Goal: Task Accomplishment & Management: Use online tool/utility

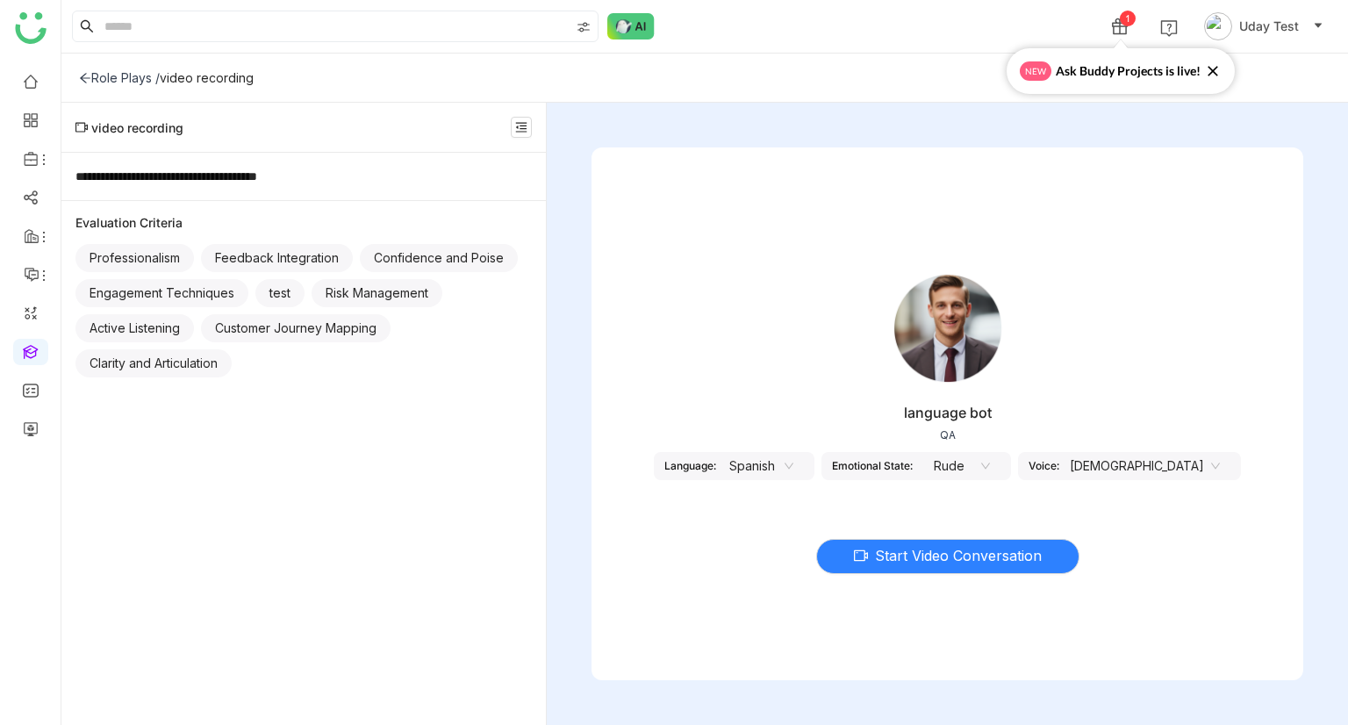
click at [991, 470] on icon at bounding box center [985, 466] width 11 height 11
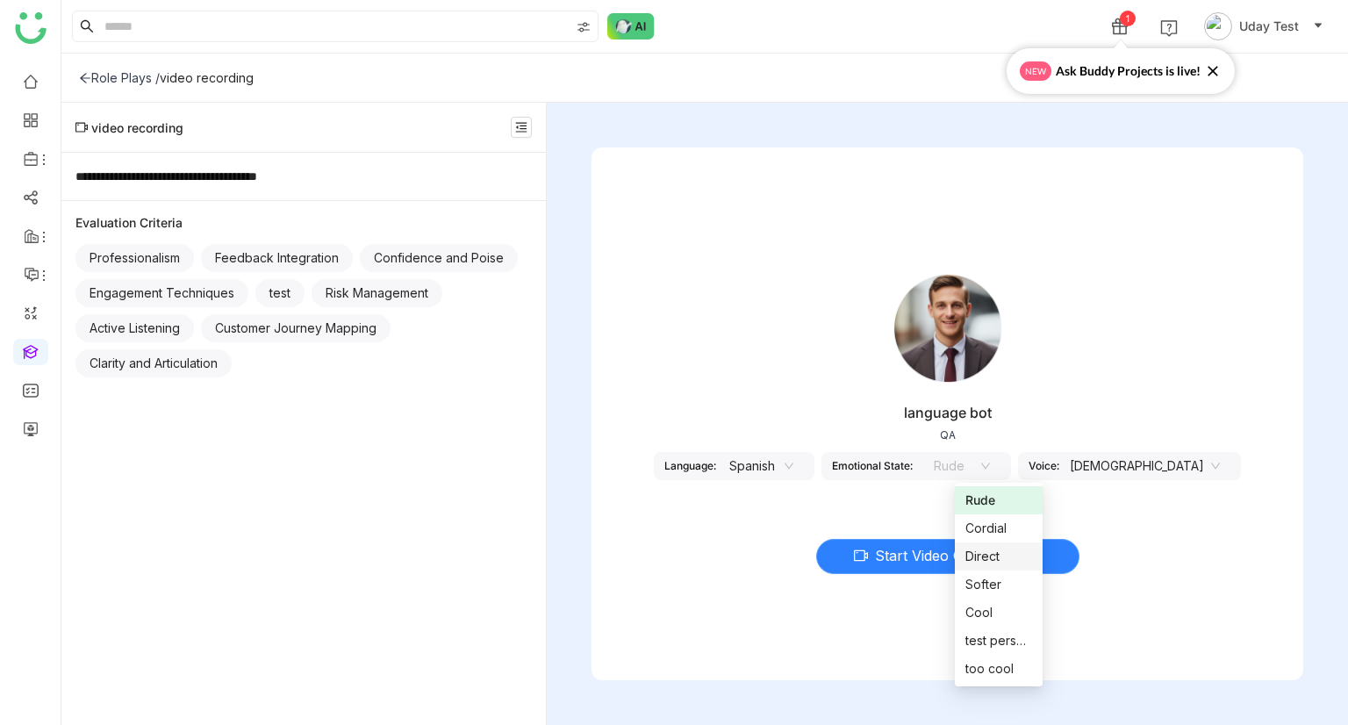
click at [979, 561] on div "Direct" at bounding box center [998, 556] width 67 height 19
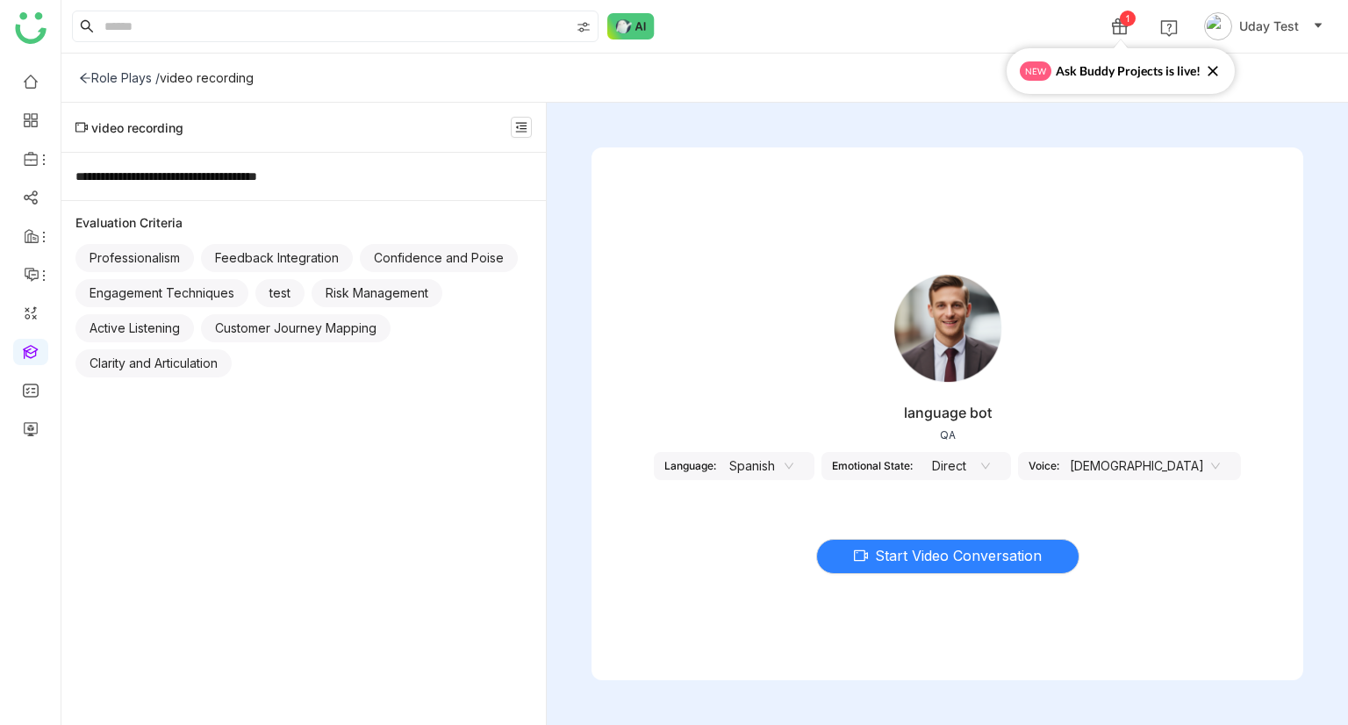
click at [793, 465] on nz-select-item "Spanish" at bounding box center [760, 466] width 67 height 26
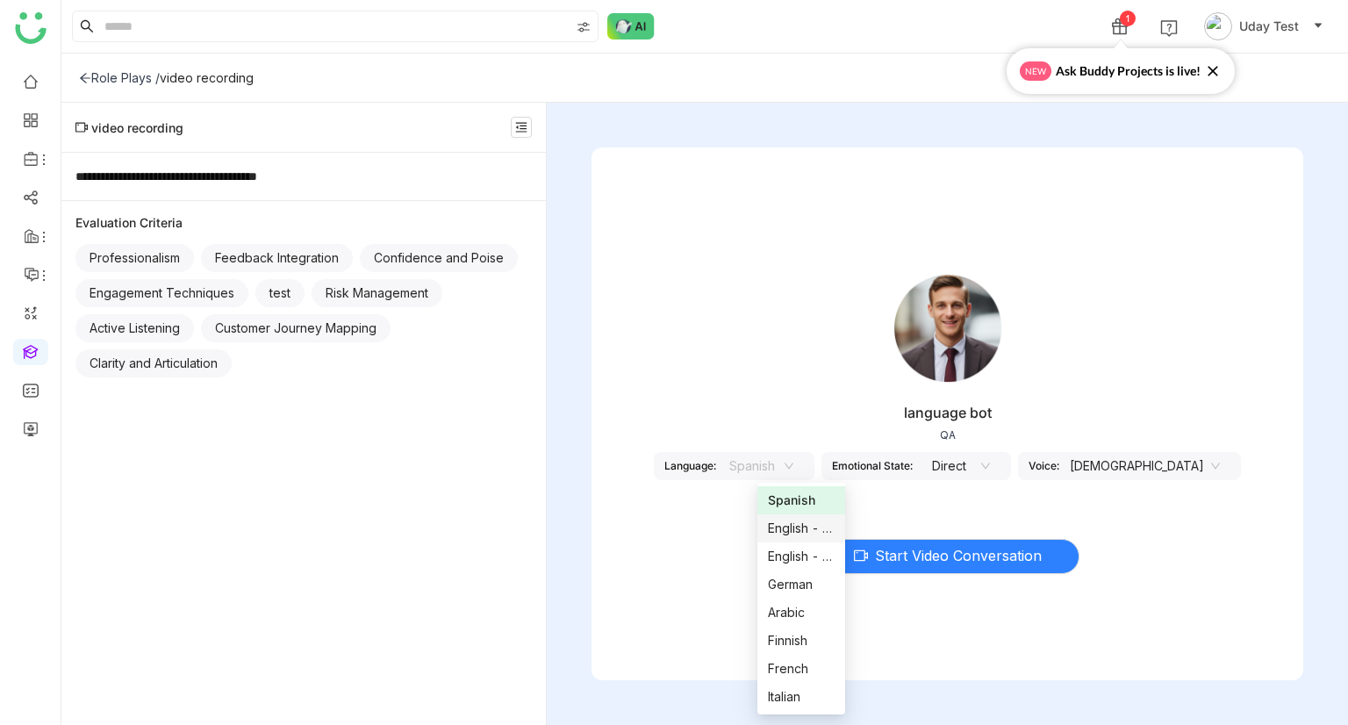
click at [795, 536] on div "English - US" at bounding box center [801, 528] width 67 height 19
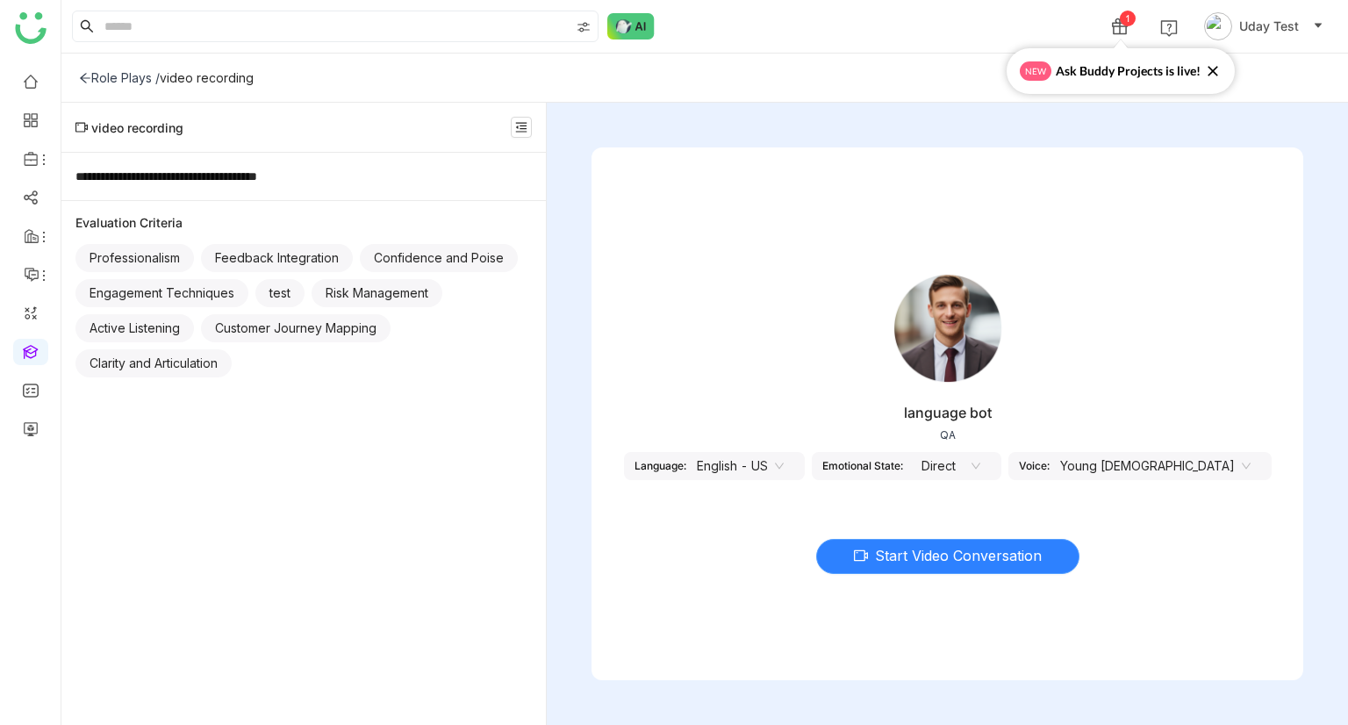
click at [946, 563] on span "Start Video Conversation" at bounding box center [958, 556] width 167 height 22
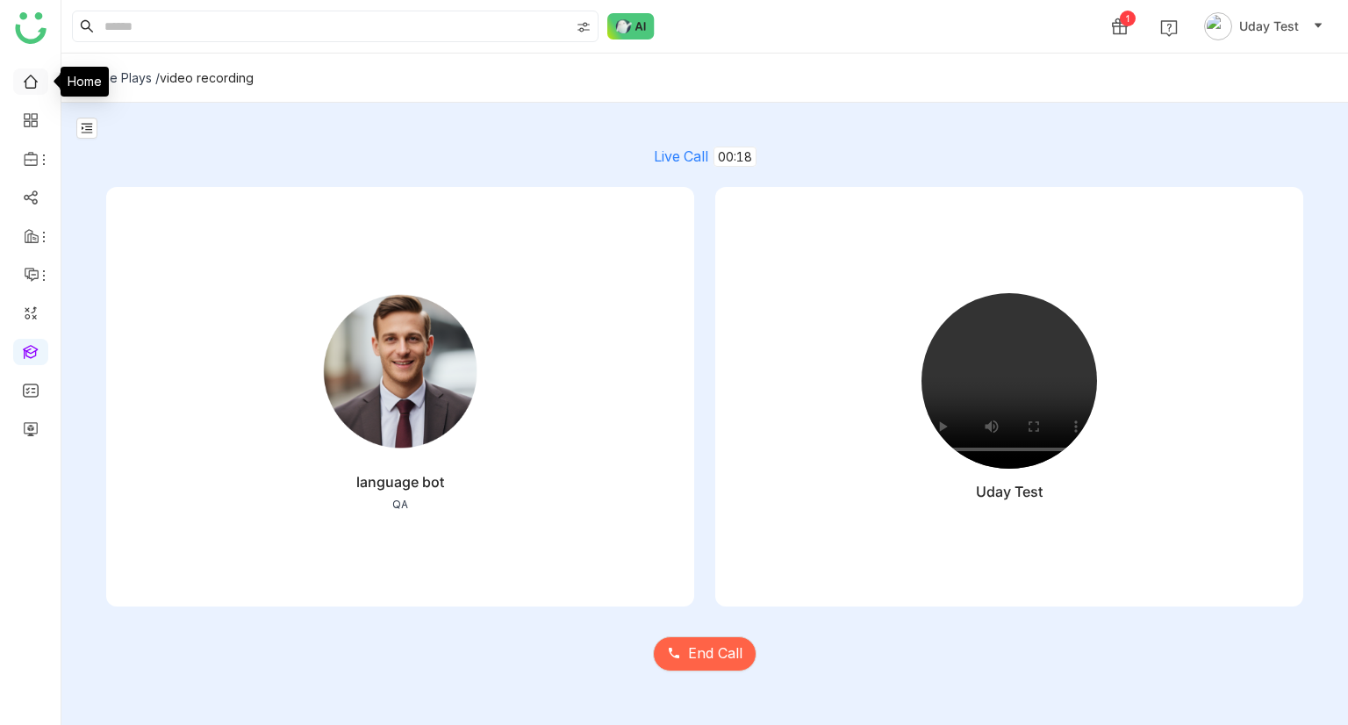
click at [28, 78] on link at bounding box center [31, 80] width 16 height 15
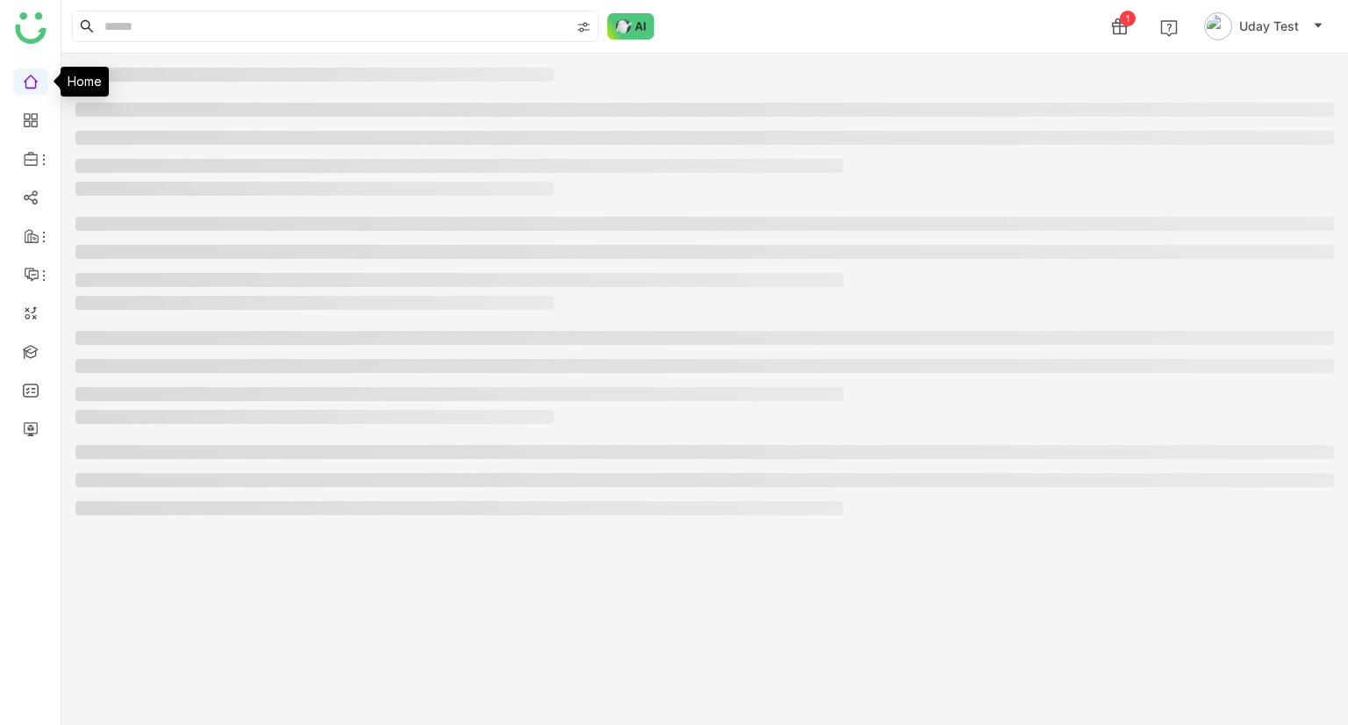
click at [23, 88] on link at bounding box center [31, 80] width 16 height 15
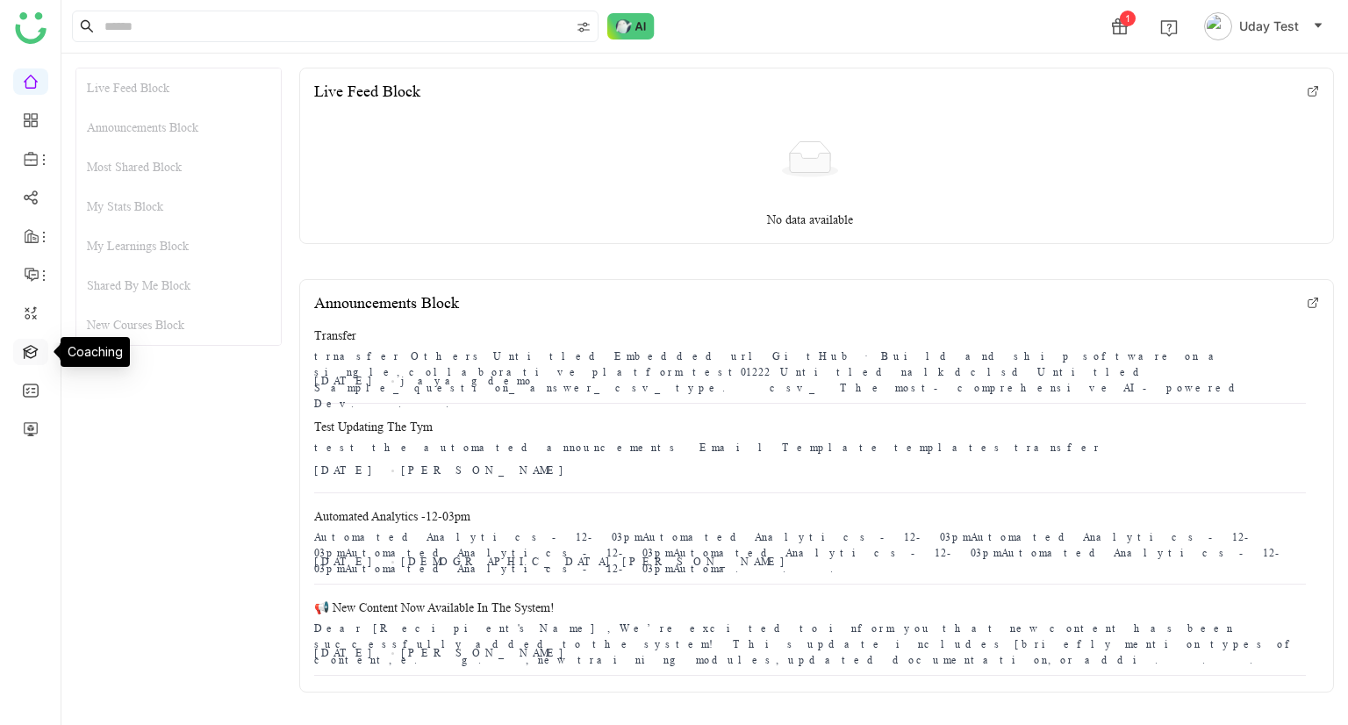
click at [33, 348] on link at bounding box center [31, 350] width 16 height 15
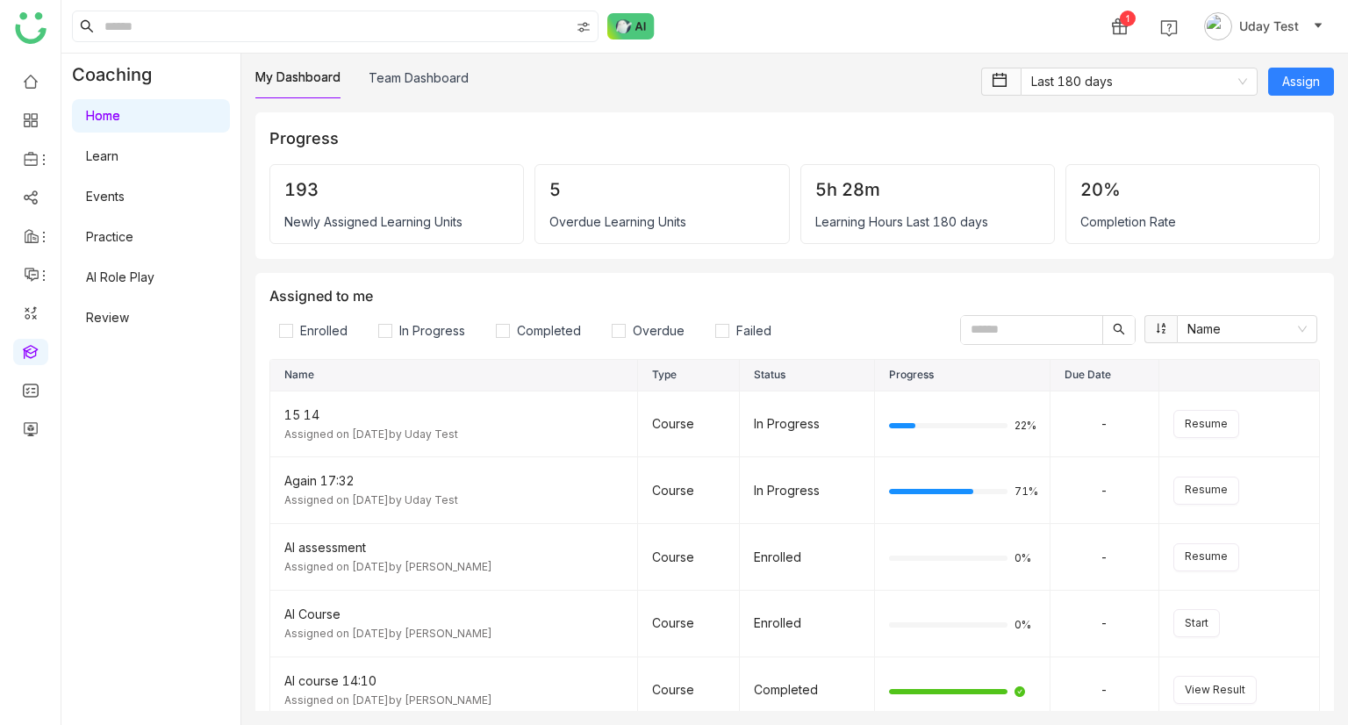
click at [125, 284] on link "AI Role Play" at bounding box center [120, 276] width 68 height 15
